Goal: Information Seeking & Learning: Learn about a topic

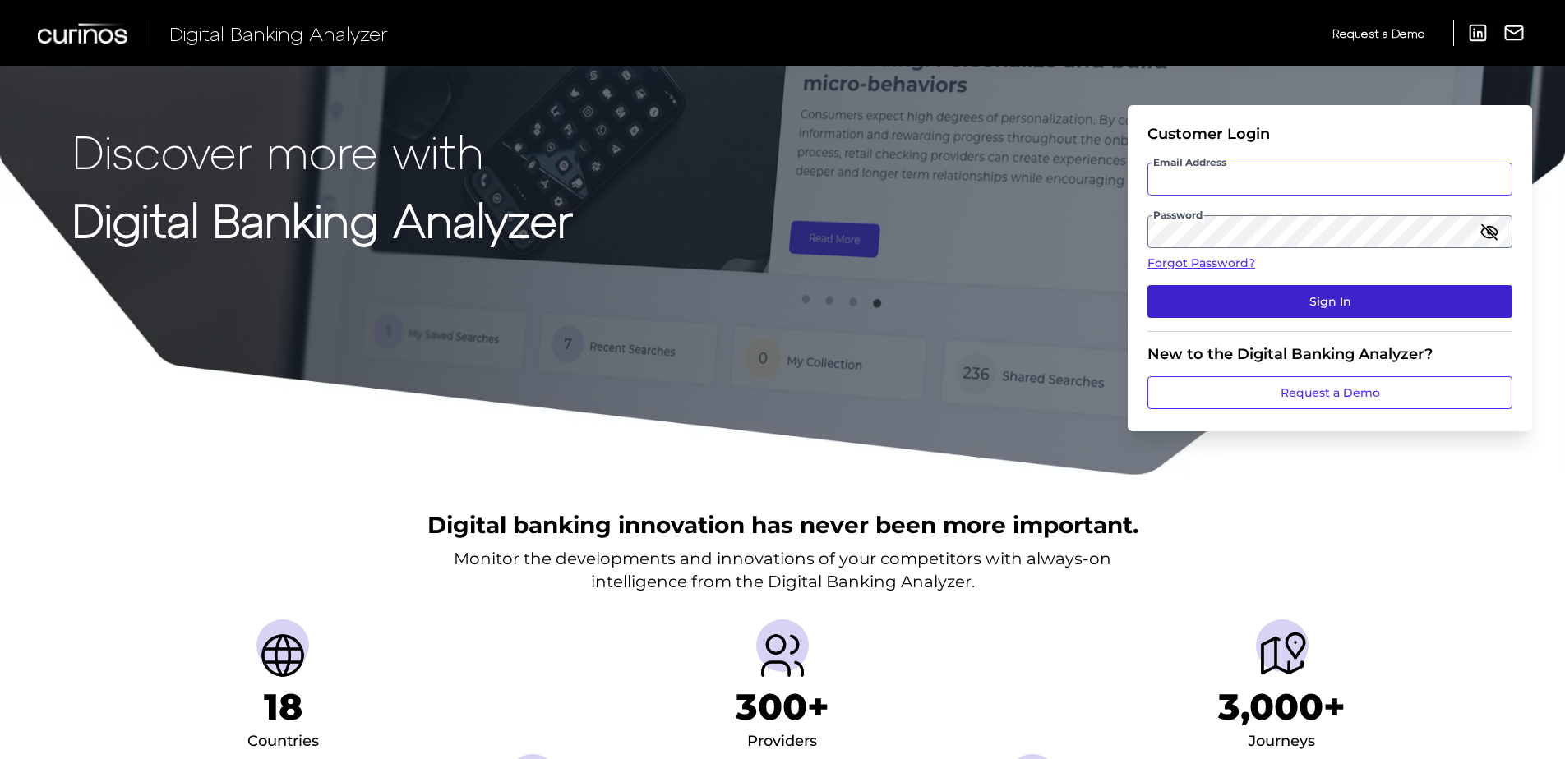
type input "[PERSON_NAME][EMAIL_ADDRESS][DOMAIN_NAME]"
click at [1293, 311] on button "Sign In" at bounding box center [1329, 301] width 365 height 33
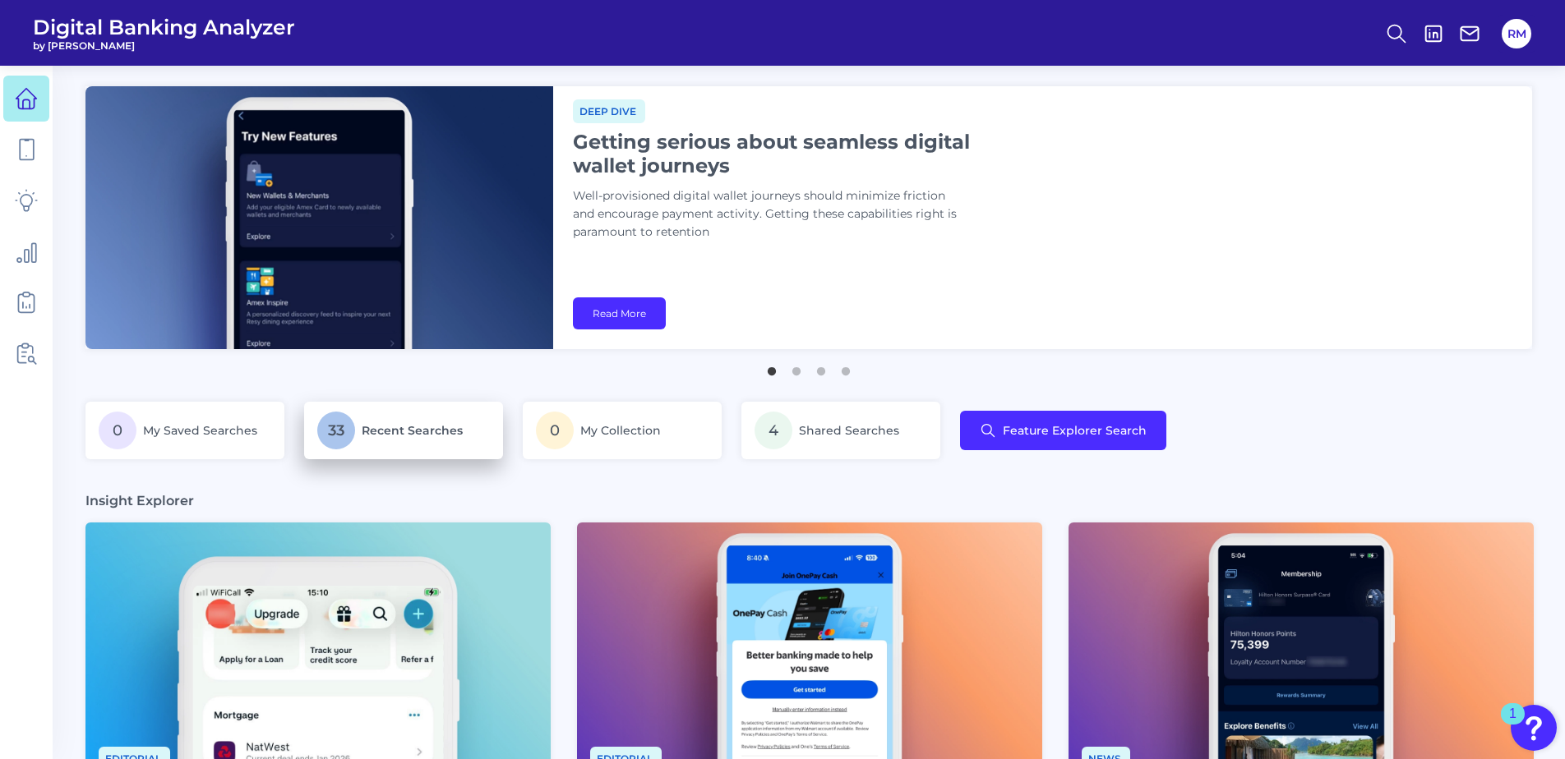
click at [494, 450] on link "33 Recent Searches" at bounding box center [403, 431] width 199 height 58
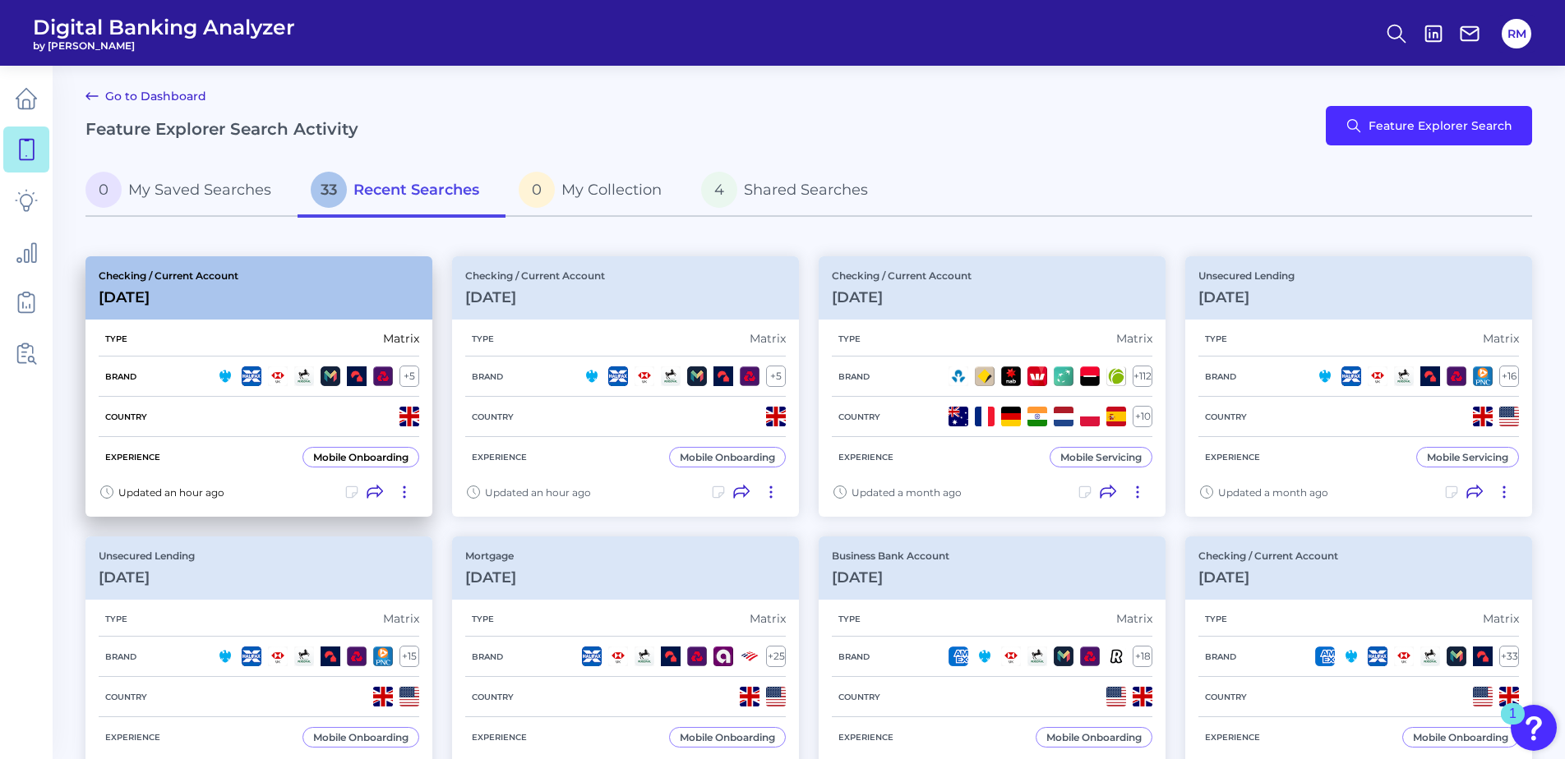
click at [261, 302] on div "Checking / Current Account [DATE]" at bounding box center [258, 287] width 347 height 63
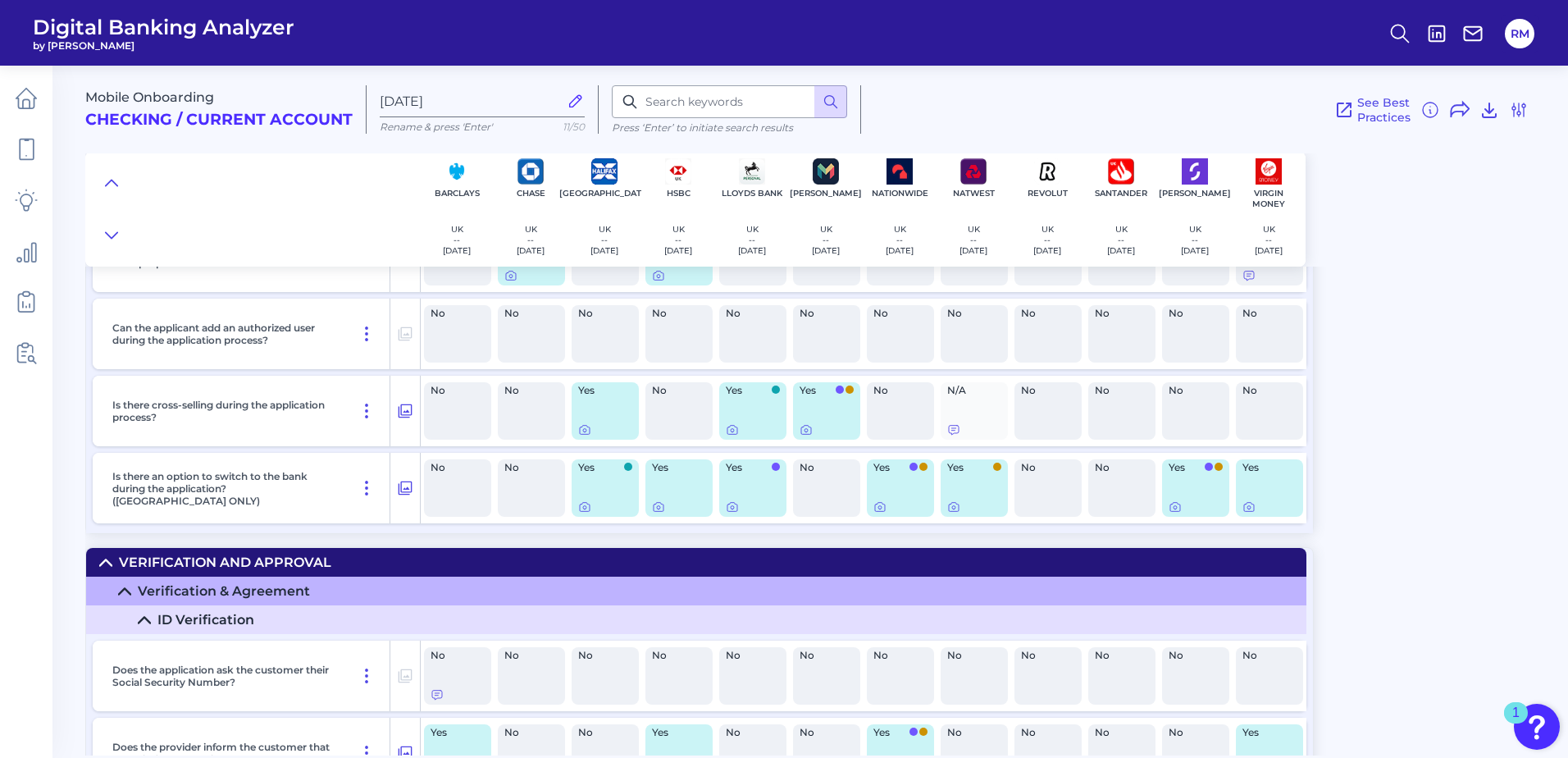
scroll to position [6155, 0]
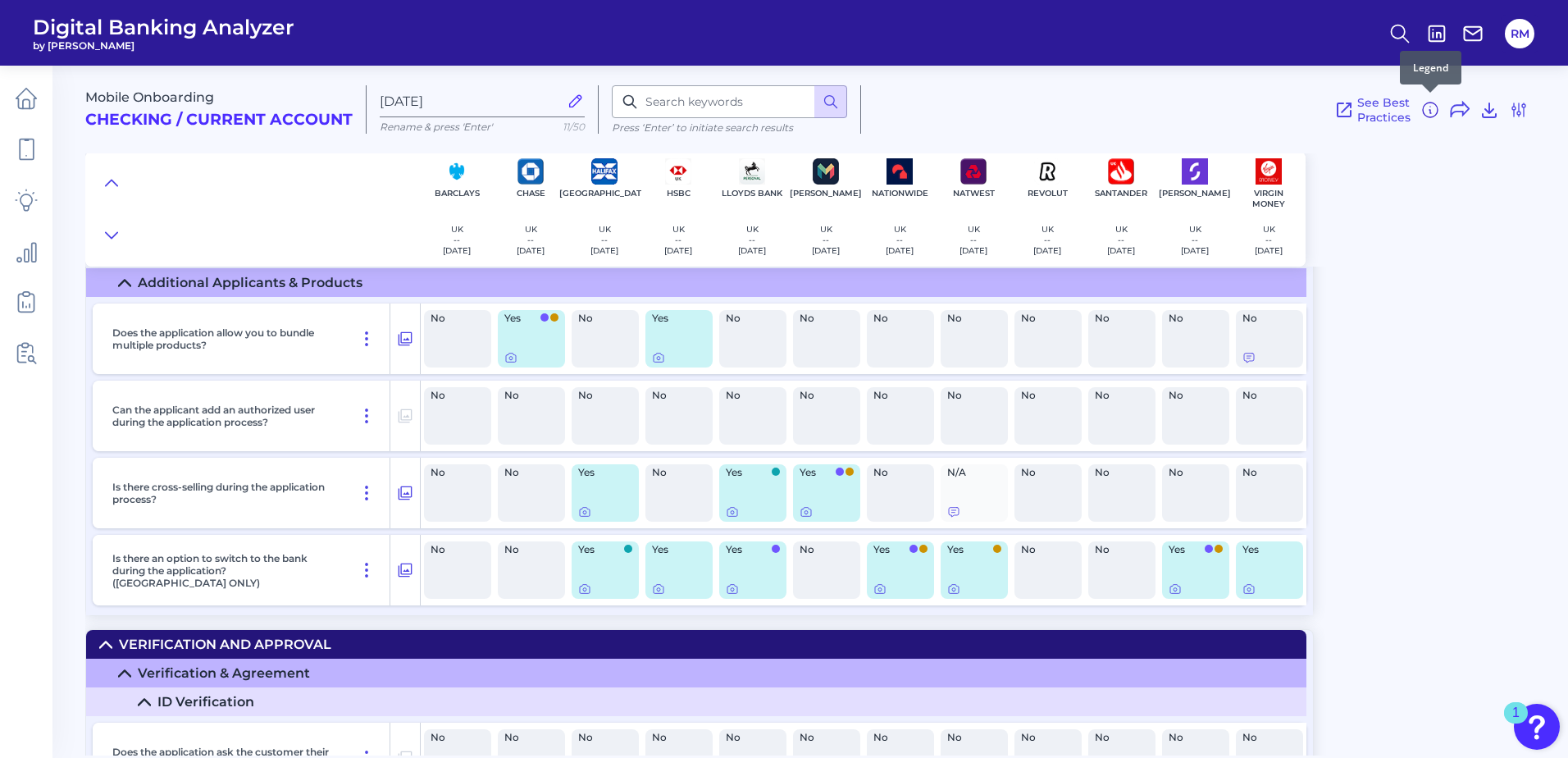
click at [1430, 112] on icon at bounding box center [1430, 111] width 2 height 3
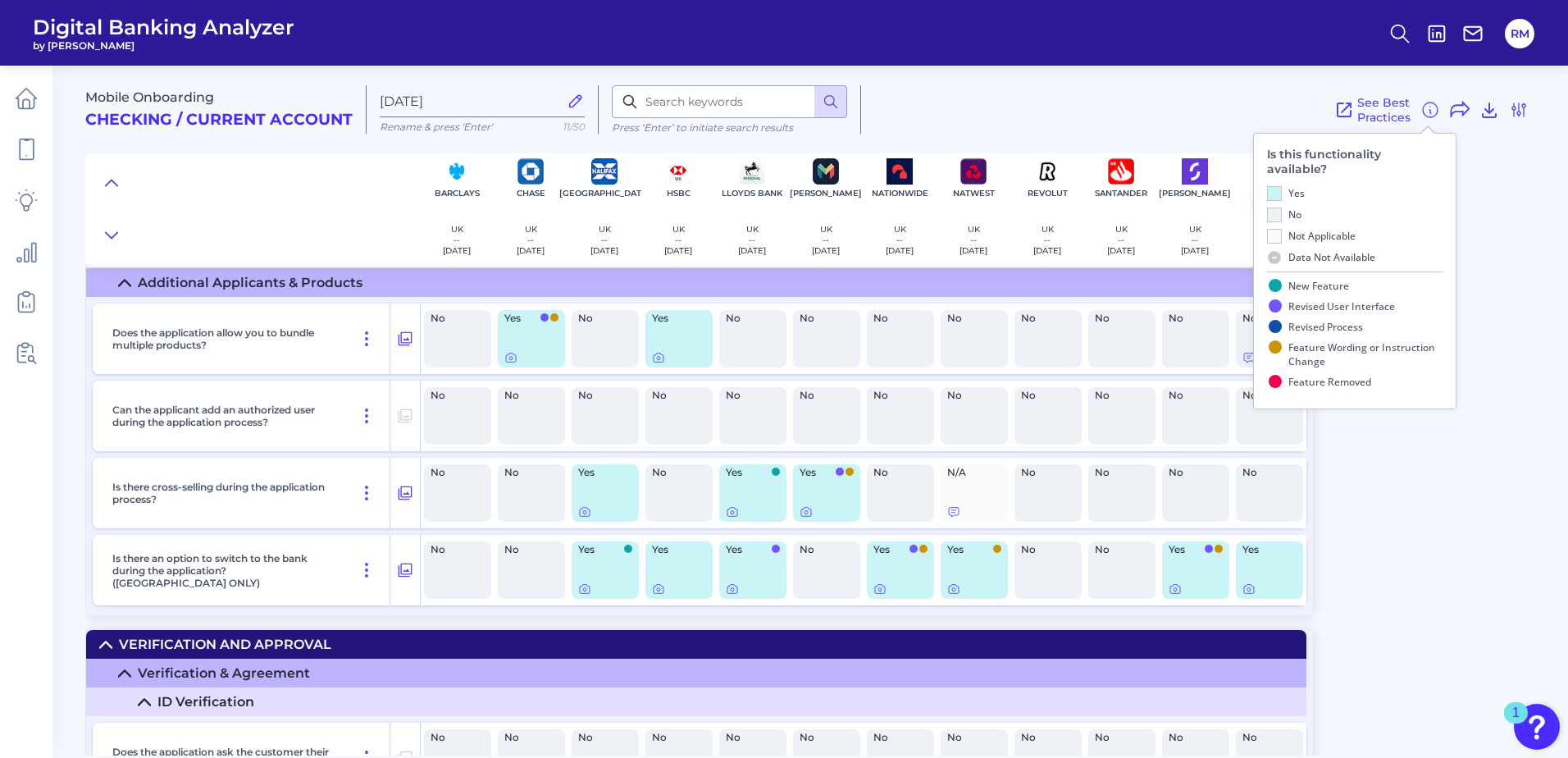
click at [1401, 467] on div "Mobile Onboarding Checking / Current Account [DATE] Rename & press 'Enter' 11/5…" at bounding box center [826, 403] width 1483 height 702
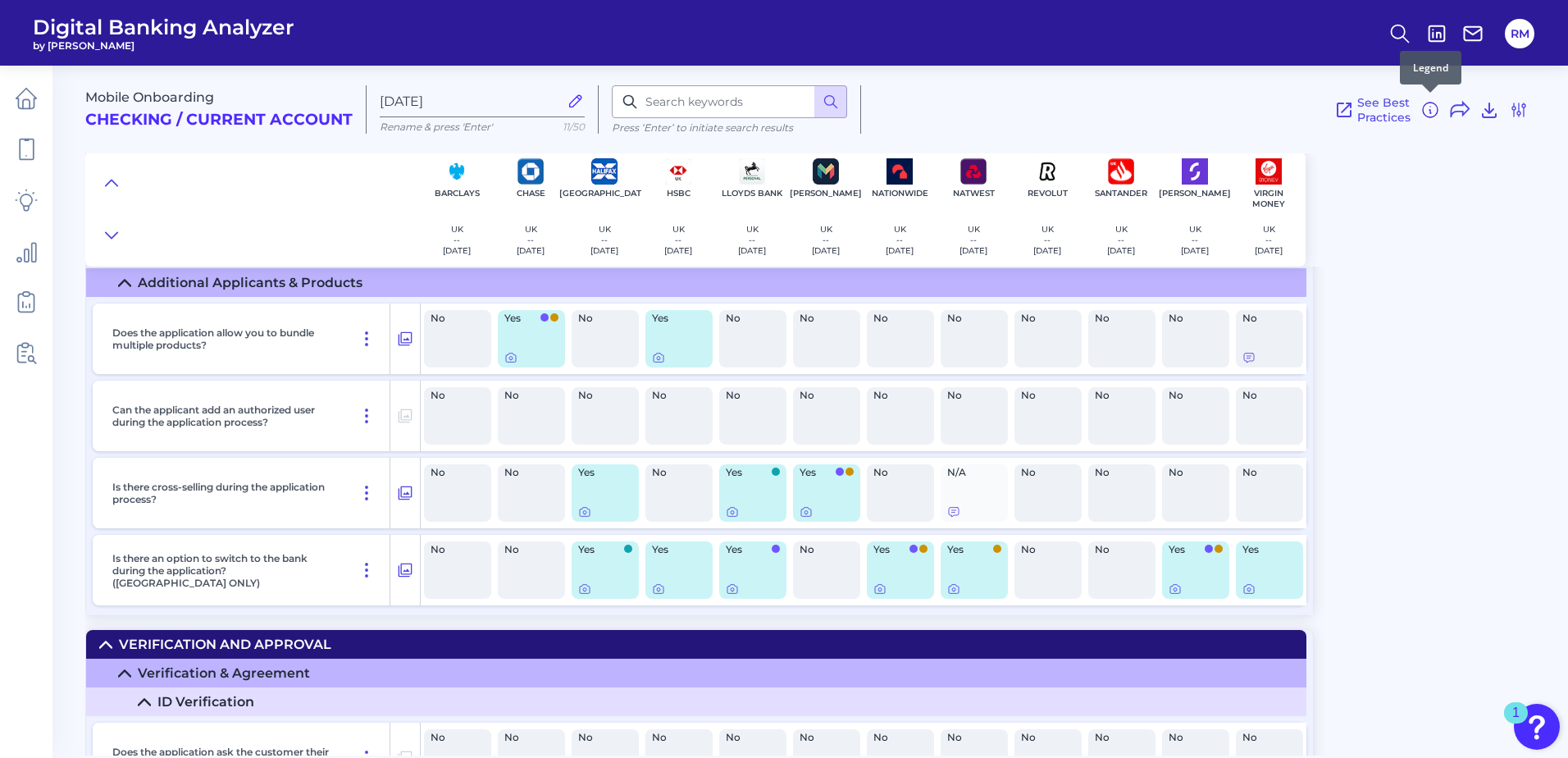
click at [1430, 116] on icon at bounding box center [1430, 110] width 20 height 20
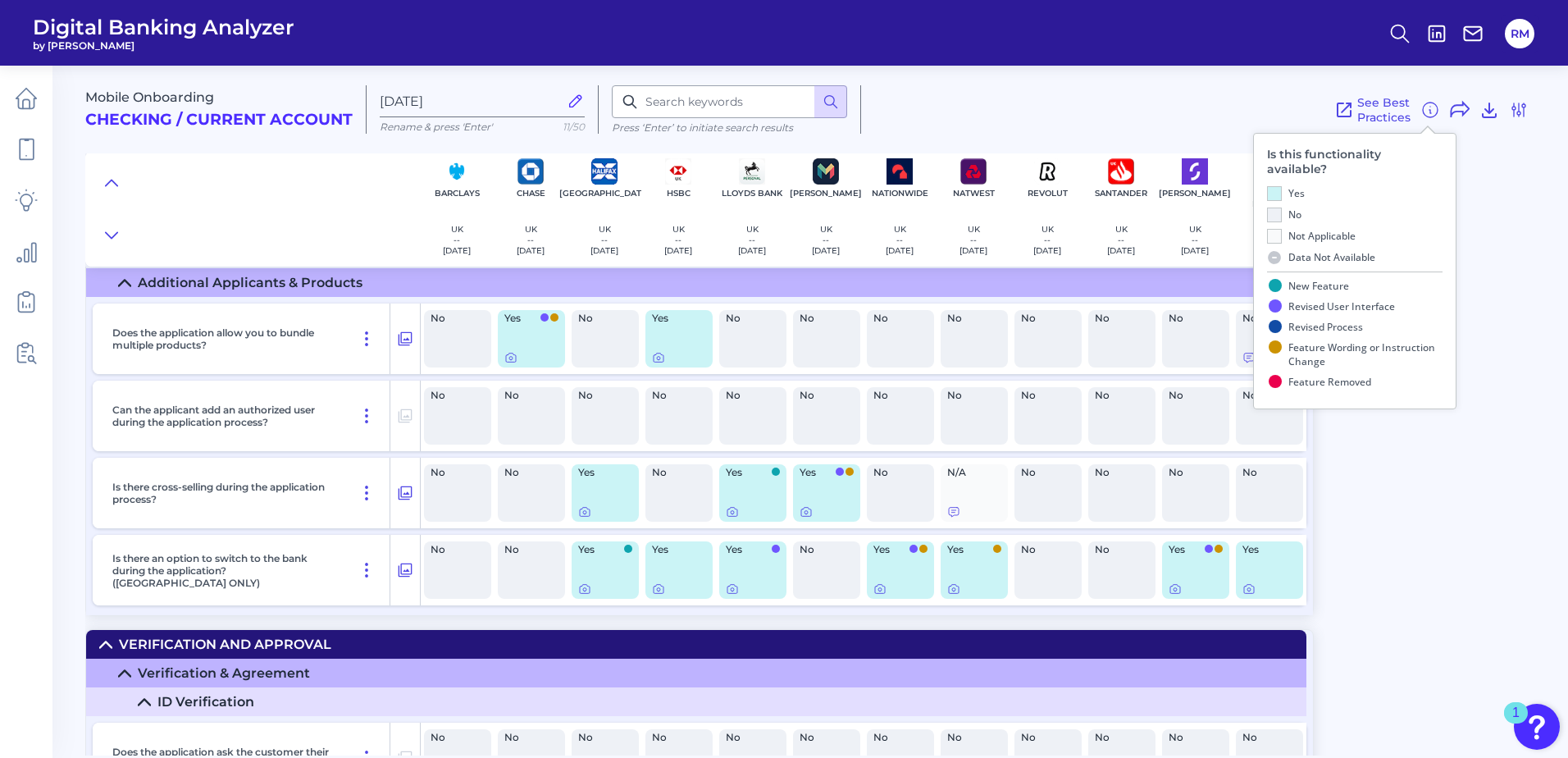
click at [1415, 492] on div "Mobile Onboarding Checking / Current Account [DATE] Rename & press 'Enter' 11/5…" at bounding box center [826, 403] width 1483 height 702
